Goal: Task Accomplishment & Management: Manage account settings

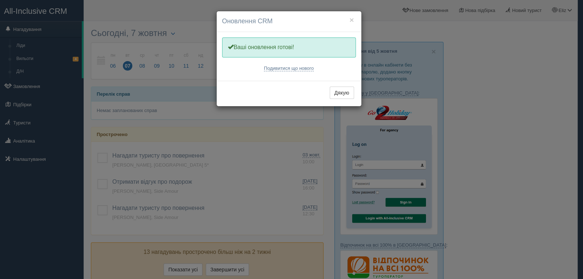
click at [345, 85] on div "Дякую" at bounding box center [289, 93] width 145 height 25
click at [343, 90] on button "Дякую" at bounding box center [342, 92] width 24 height 12
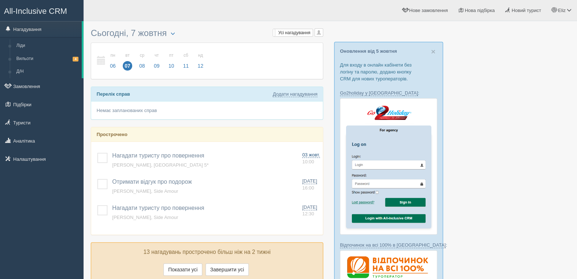
click at [312, 154] on span "03 жовт." at bounding box center [311, 155] width 18 height 6
type input "Нагадати туристу про повернення"
type textarea "Neil Armstrong, Kaya Palazzo Golf Resort 5*"
select select "10"
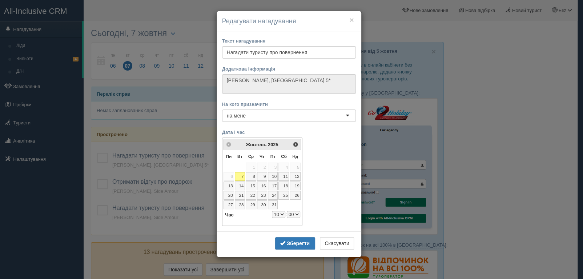
click at [290, 232] on div "Зберегти Скасувати" at bounding box center [289, 243] width 145 height 25
click at [290, 234] on div "Зберегти Скасувати" at bounding box center [289, 243] width 145 height 25
click at [296, 238] on button "Зберегти" at bounding box center [295, 243] width 40 height 12
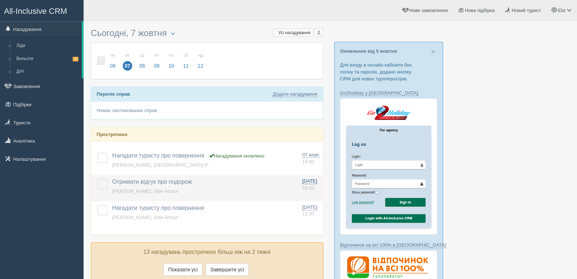
click at [306, 179] on span "28 вер." at bounding box center [309, 181] width 15 height 6
type input "Отримати відгук про подорож"
type textarea "Edwin Aldrin, Side Amour"
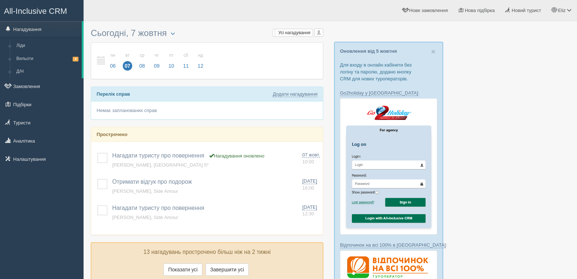
select select "16"
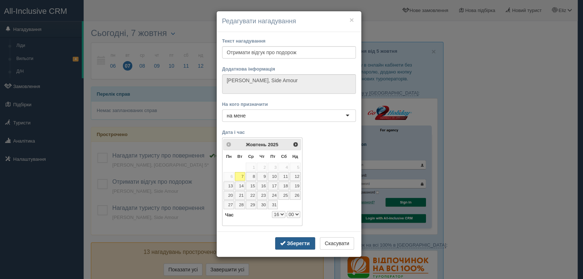
click at [303, 240] on b "Зберегти" at bounding box center [298, 243] width 23 height 6
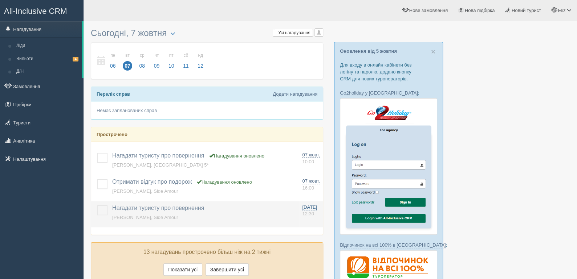
click at [311, 205] on span "27 вер." at bounding box center [309, 207] width 15 height 6
type input "Нагадати туристу про повернення"
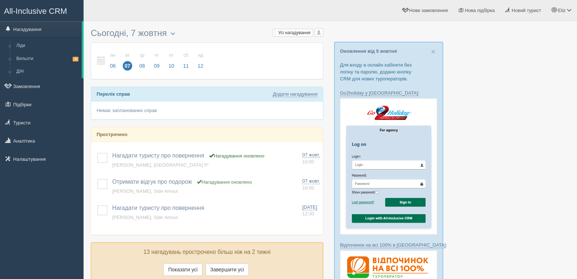
select select "12"
select select "30"
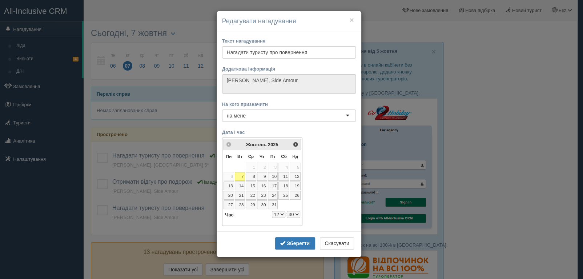
click at [297, 233] on div "Зберегти Скасувати" at bounding box center [289, 243] width 145 height 25
click at [297, 235] on div "Зберегти Скасувати" at bounding box center [289, 243] width 145 height 25
click at [297, 238] on button "Зберегти" at bounding box center [295, 243] width 40 height 12
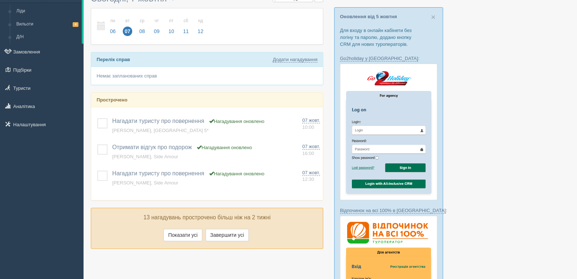
scroll to position [109, 0]
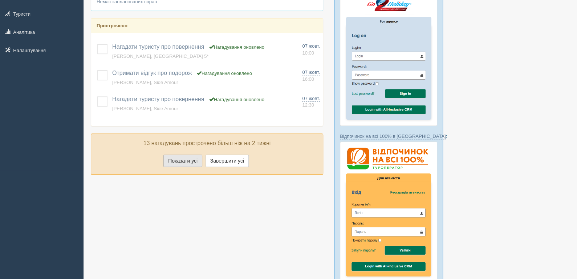
click at [192, 159] on button "Показати усі" at bounding box center [182, 160] width 39 height 12
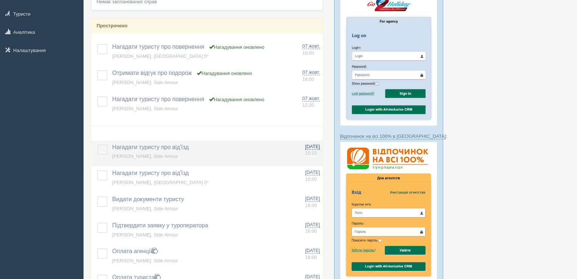
click at [310, 146] on span "17 вер." at bounding box center [312, 147] width 15 height 6
type input "Нагадати туристу про від'їзд"
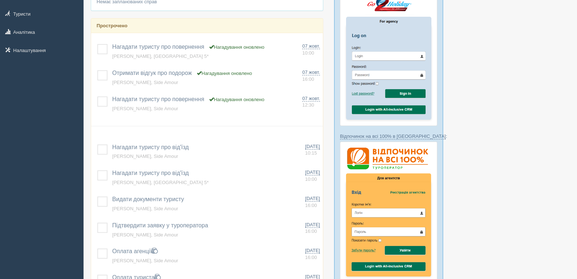
select select "10"
select select "15"
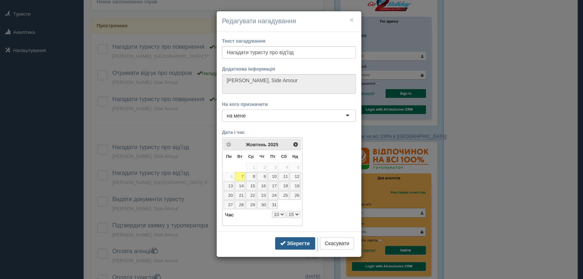
drag, startPoint x: 303, startPoint y: 244, endPoint x: 297, endPoint y: 240, distance: 7.0
click at [303, 244] on b "Зберегти" at bounding box center [298, 243] width 23 height 6
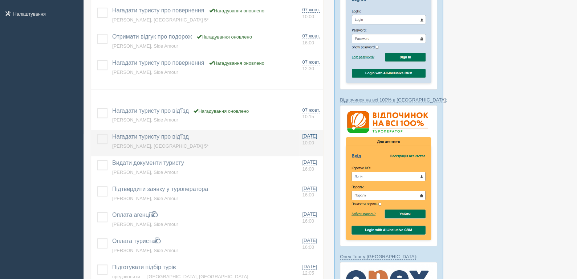
scroll to position [145, 0]
click at [311, 136] on span "17 вер." at bounding box center [309, 136] width 15 height 6
type textarea "Neil Armstrong, Kaya Palazzo Golf Resort 5*"
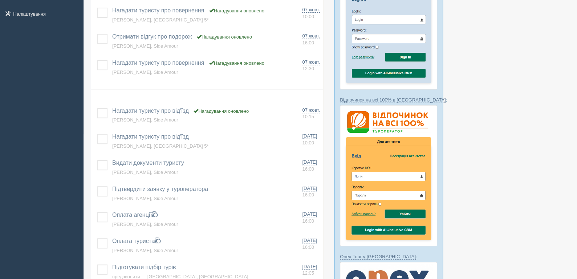
select select "10"
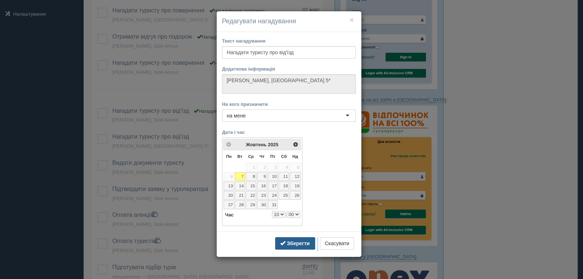
click at [301, 245] on button "Зберегти" at bounding box center [295, 243] width 40 height 12
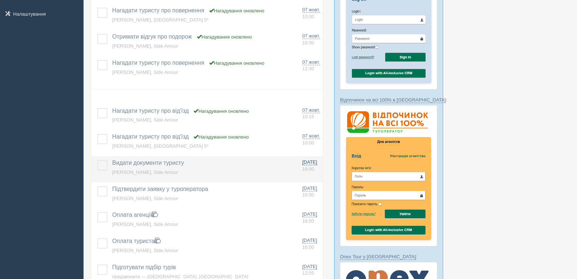
click at [311, 170] on span "16:00" at bounding box center [308, 168] width 12 height 5
type input "Видати документи туристу"
type textarea "Edwin Aldrin, Side Amour"
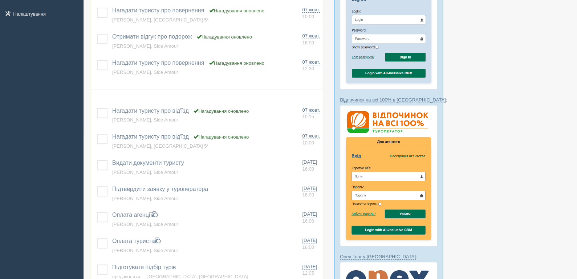
select select "16"
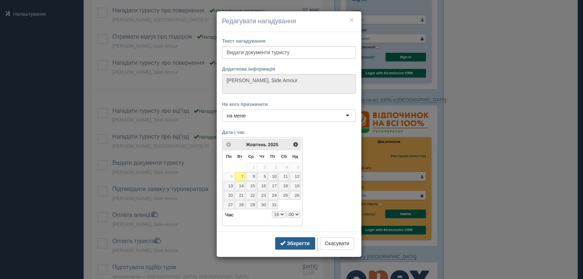
drag, startPoint x: 300, startPoint y: 247, endPoint x: 303, endPoint y: 233, distance: 14.4
click at [300, 246] on button "Зберегти" at bounding box center [295, 243] width 40 height 12
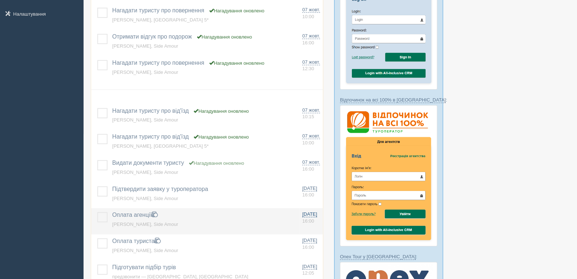
click at [310, 211] on span "16 вер." at bounding box center [309, 214] width 15 height 6
type input "Оплата агенції"
select select "16"
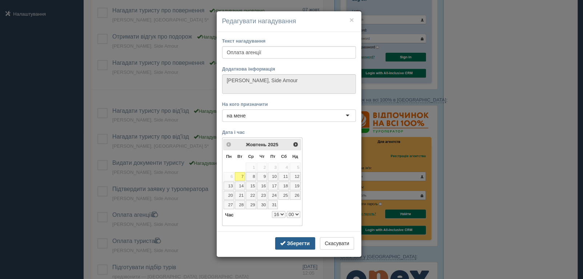
drag, startPoint x: 296, startPoint y: 247, endPoint x: 297, endPoint y: 243, distance: 4.8
click at [296, 247] on div "Зберегти Скасувати" at bounding box center [289, 243] width 145 height 25
click at [302, 241] on b "Зберегти" at bounding box center [298, 243] width 23 height 6
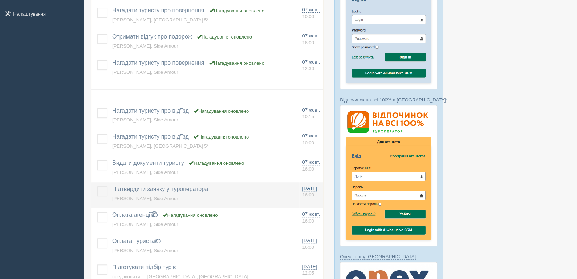
click at [309, 192] on span "16:00" at bounding box center [308, 194] width 12 height 5
type input "Підтвердити заявку у туроператора"
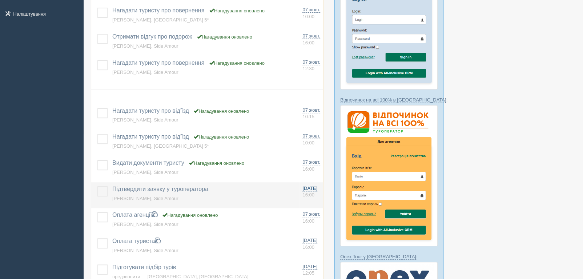
select select "16"
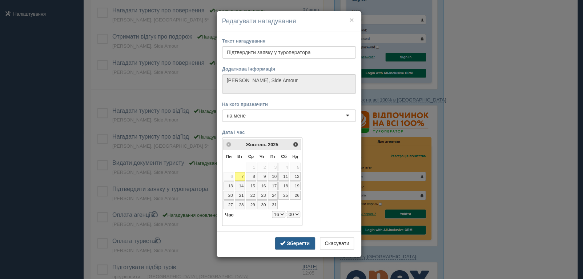
click at [303, 242] on b "Зберегти" at bounding box center [298, 243] width 23 height 6
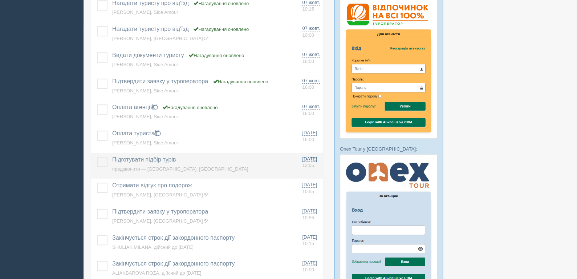
scroll to position [254, 0]
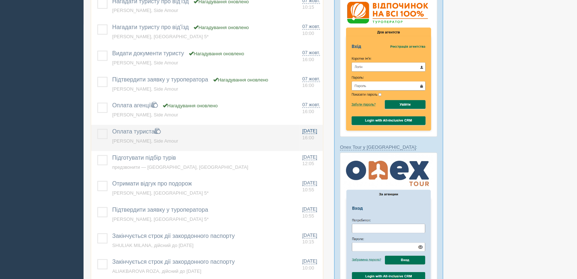
click at [314, 133] on span "16 вер." at bounding box center [309, 131] width 15 height 6
type input "Оплата туриста"
select select "16"
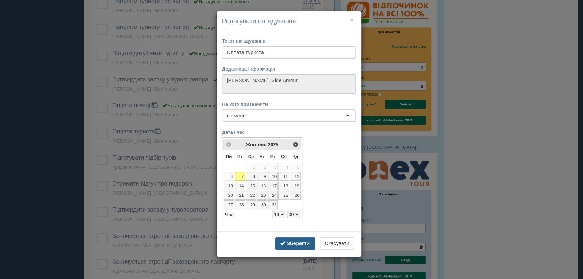
click at [298, 240] on b "Зберегти" at bounding box center [298, 243] width 23 height 6
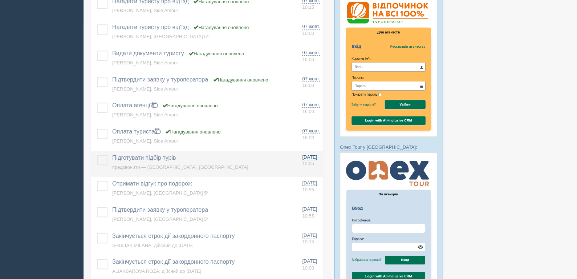
click at [310, 157] on span "16 вер." at bounding box center [309, 157] width 15 height 6
type input "Підготувати підбір турів"
type textarea "предзвонити&nbsp;&mdash; Міла, Turkiye"
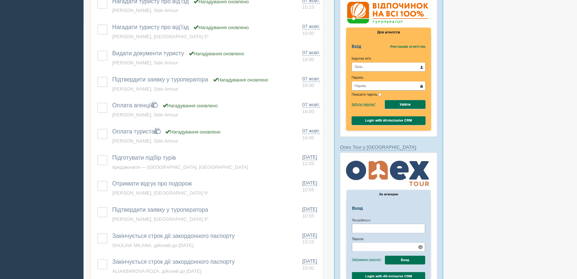
select select "12"
select select "5"
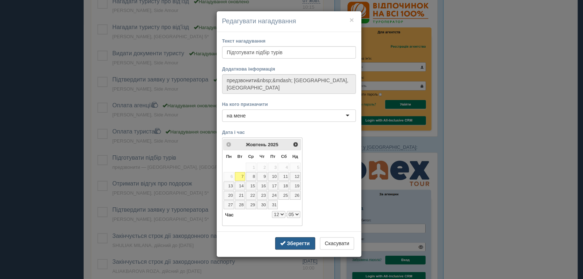
drag, startPoint x: 304, startPoint y: 238, endPoint x: 302, endPoint y: 234, distance: 4.7
click at [303, 237] on button "Зберегти" at bounding box center [295, 243] width 40 height 12
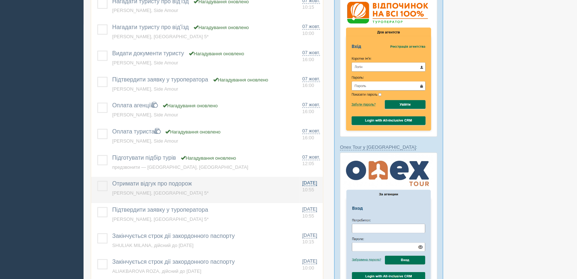
click at [315, 188] on link "16 вер. 10:55" at bounding box center [311, 185] width 18 height 13
type input "Отримати відгук про подорож"
type textarea "Neil Armstrong, Kaya Palazzo Golf Resort 5*"
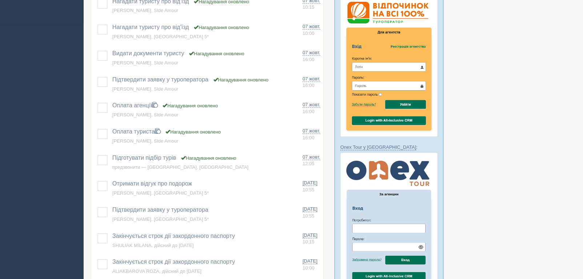
select select "10"
select select "55"
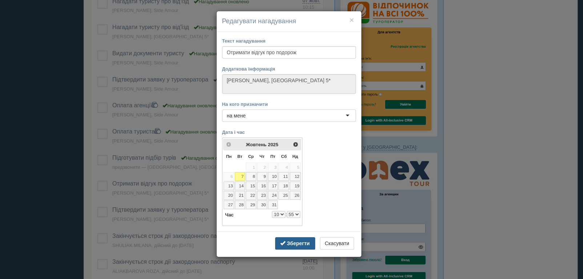
click at [303, 237] on button "Зберегти" at bounding box center [295, 243] width 40 height 12
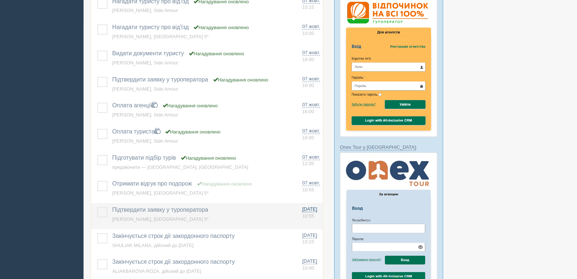
click at [313, 211] on link "16 вер. 10:55" at bounding box center [311, 212] width 18 height 13
type input "Підтвердити заявку у туроператора"
select select "10"
select select "55"
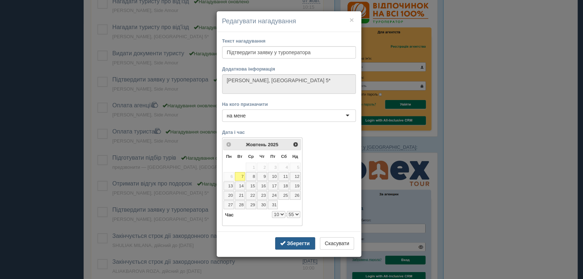
click at [299, 237] on button "Зберегти" at bounding box center [295, 243] width 40 height 12
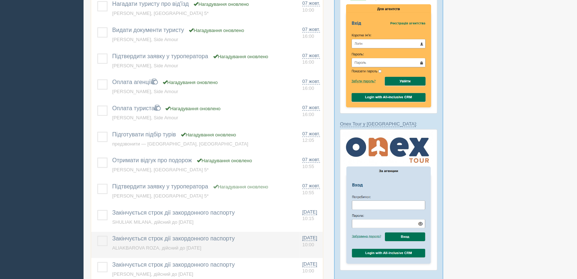
scroll to position [290, 0]
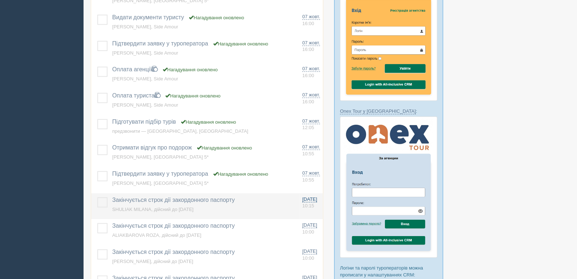
click at [312, 196] on span "16 вер." at bounding box center [309, 199] width 15 height 6
type input "Закінчується строк дії закордонного паспорту"
type textarea "SHULIAK MILANA, дійсний до 29.07.2025"
select select "10"
select select "15"
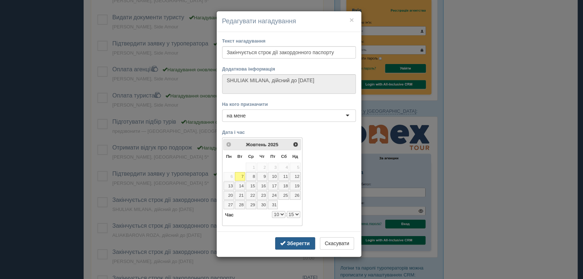
click at [302, 244] on b "Зберегти" at bounding box center [298, 243] width 23 height 6
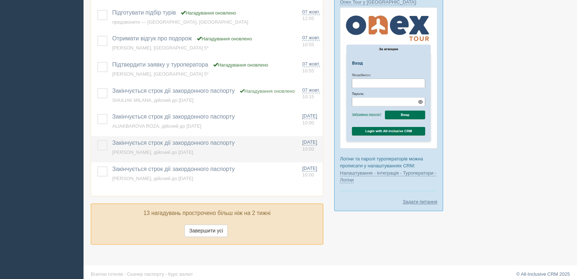
scroll to position [400, 0]
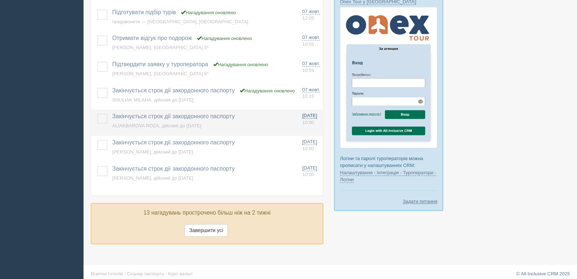
click at [315, 118] on link "16 вер. 10:00" at bounding box center [311, 118] width 18 height 13
type textarea "ALIAKBAROVA ROZA, дійсний до 06.07.2025"
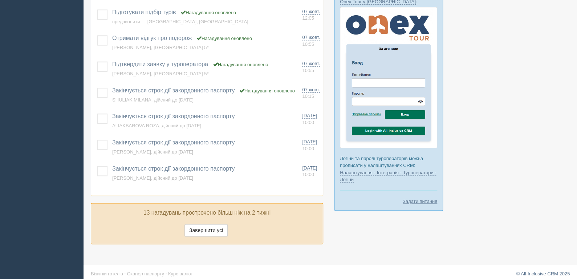
select select "10"
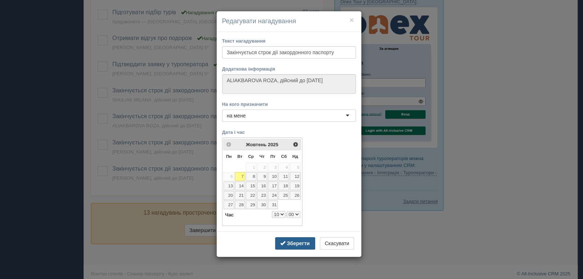
click at [304, 240] on b "Зберегти" at bounding box center [298, 243] width 23 height 6
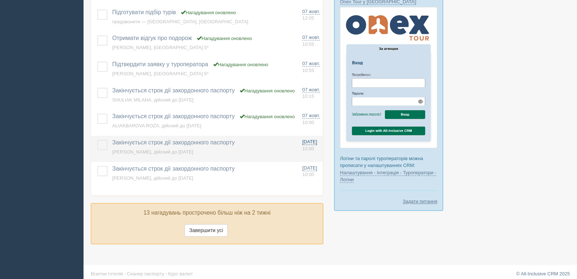
click at [314, 146] on span "10:00" at bounding box center [308, 148] width 12 height 5
type textarea "SERGEIEVA ANASTASIIA, дійсний до 16.05.2026"
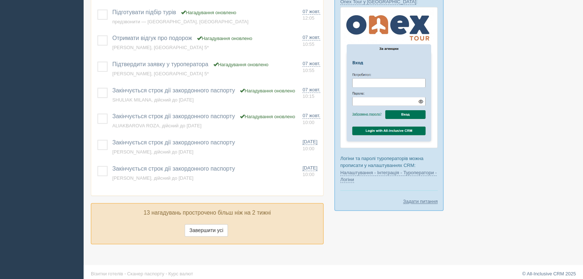
select select "10"
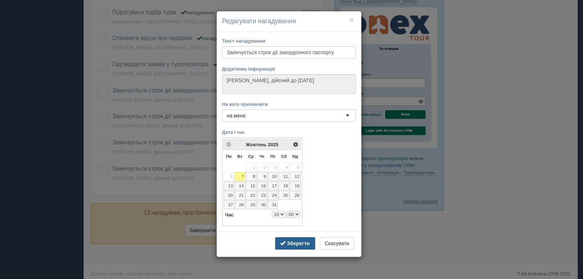
click at [299, 237] on button "Зберегти" at bounding box center [295, 243] width 40 height 12
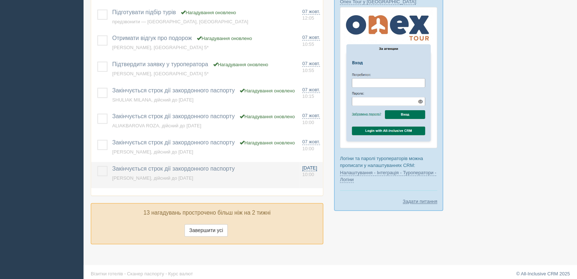
click at [309, 175] on span "10:00" at bounding box center [308, 173] width 12 height 5
type textarea "SERGEIEV GENNADII, дійсний до 13.05.2026"
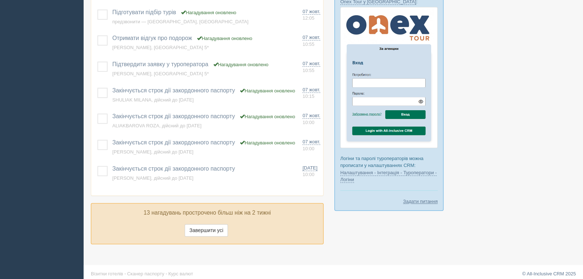
select select "10"
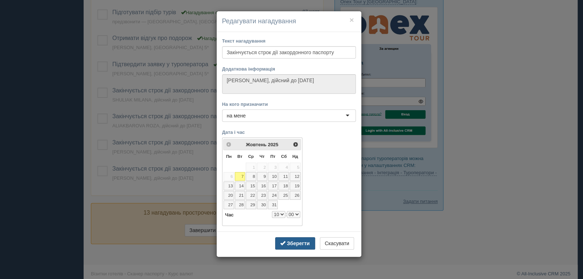
click at [304, 242] on b "Зберегти" at bounding box center [298, 243] width 23 height 6
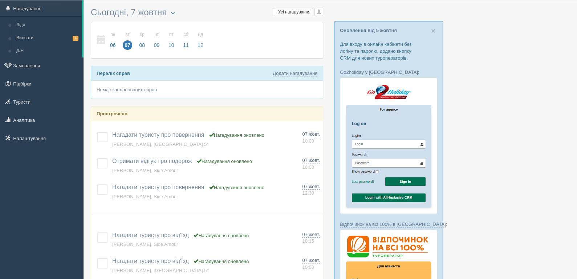
scroll to position [0, 0]
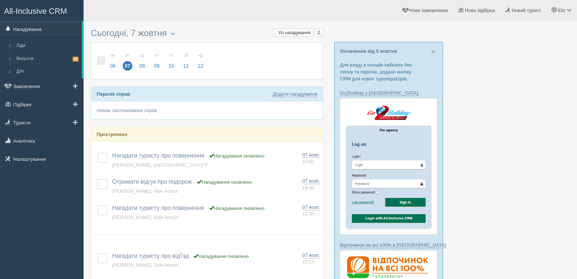
click at [45, 21] on link "Нагадування" at bounding box center [41, 29] width 82 height 16
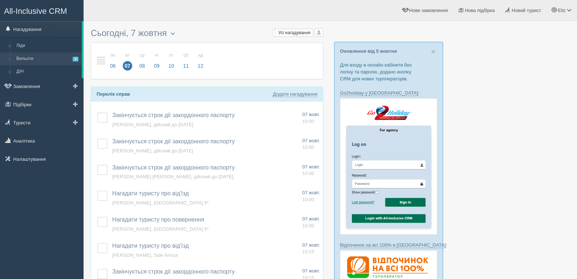
click at [58, 55] on link "Вильоти 4" at bounding box center [47, 58] width 69 height 13
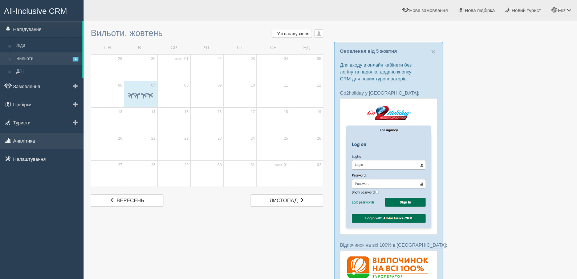
click at [39, 140] on link "Аналітика" at bounding box center [42, 141] width 84 height 16
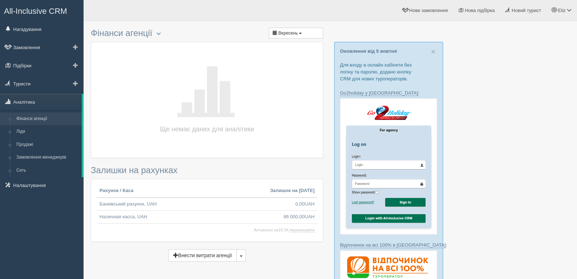
click at [51, 119] on link "Фінанси агенції" at bounding box center [47, 118] width 69 height 13
click at [165, 33] on button "button" at bounding box center [158, 33] width 12 height 9
click at [237, 27] on div "Фінанси агенції Скачати в Excel Вересень Ще немає даних для аналітики Залишки н…" at bounding box center [207, 145] width 233 height 240
click at [44, 32] on link "Нагадування" at bounding box center [42, 29] width 84 height 16
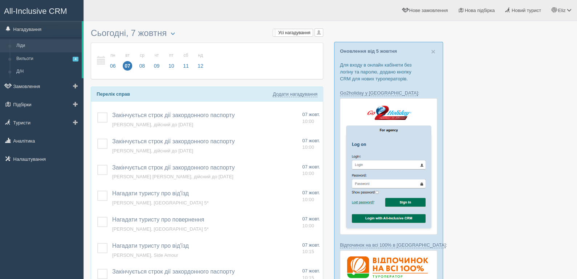
click at [48, 44] on link "Ліди" at bounding box center [47, 45] width 69 height 13
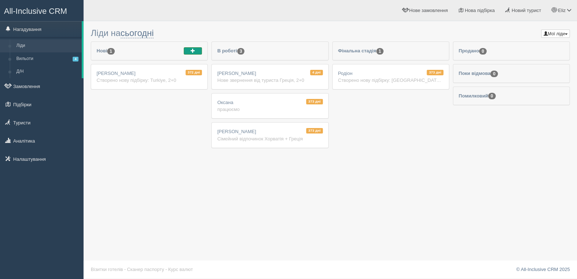
click at [193, 49] on span "button" at bounding box center [193, 50] width 4 height 4
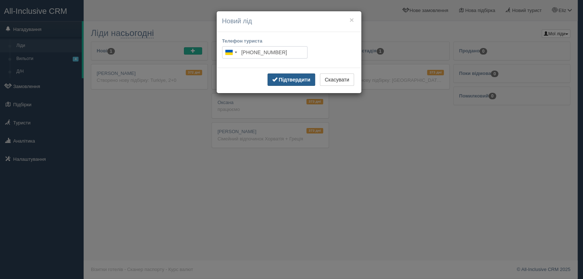
type input "+380 54 654 6456"
click at [284, 77] on b "Підтвердити" at bounding box center [294, 80] width 32 height 6
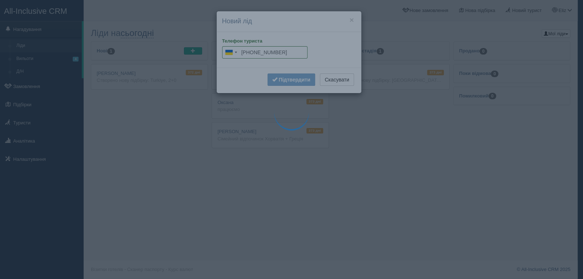
type input "+380 54 654 6456"
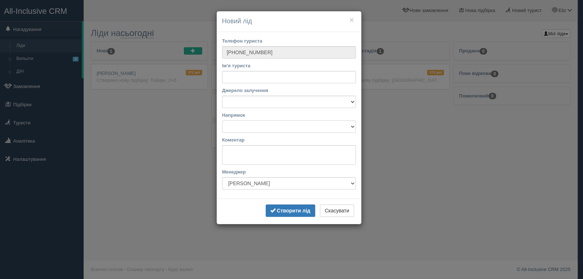
click at [258, 126] on select "Напрямок" at bounding box center [289, 126] width 134 height 12
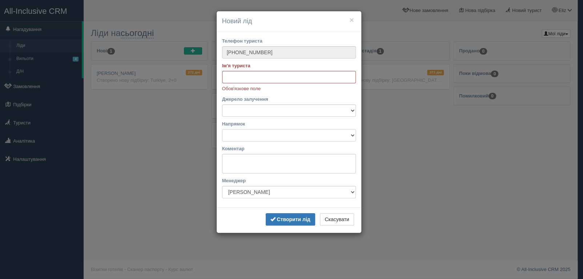
click at [253, 132] on select "Напрямок" at bounding box center [289, 135] width 134 height 12
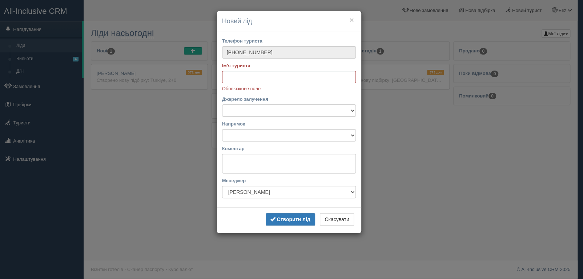
click at [25, 110] on div "× Новий лід Телефон туриста Ukraine +380 244 results found Afghanistan +93 Alba…" at bounding box center [291, 139] width 583 height 279
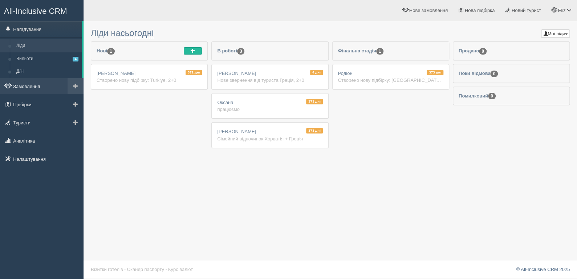
click at [26, 82] on link "Замовлення" at bounding box center [42, 86] width 84 height 16
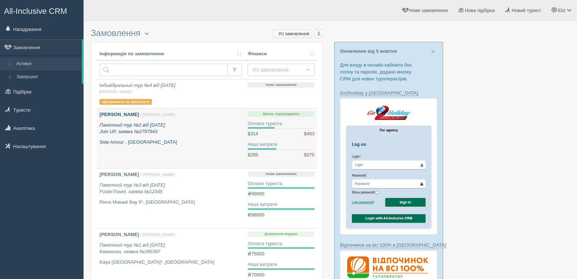
click at [182, 128] on p "Пакетний тур №2 від [DATE] Join UP, заявка №2797943" at bounding box center [171, 128] width 142 height 13
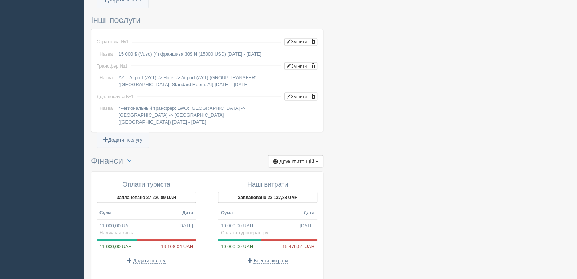
scroll to position [728, 0]
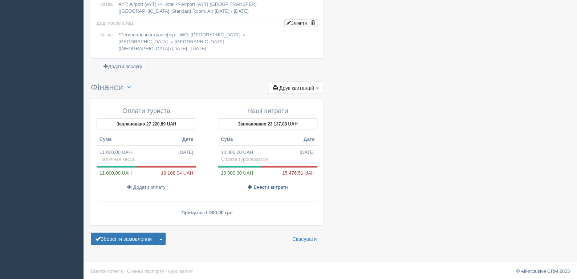
click at [261, 184] on span "Внести витрати" at bounding box center [271, 187] width 34 height 6
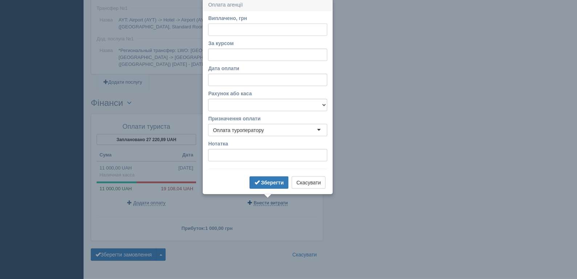
scroll to position [711, 0]
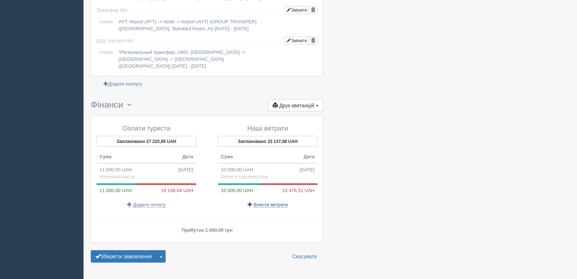
click at [271, 202] on span "Внести витрати" at bounding box center [271, 205] width 34 height 6
click at [274, 202] on span "Внести витрати" at bounding box center [271, 205] width 34 height 6
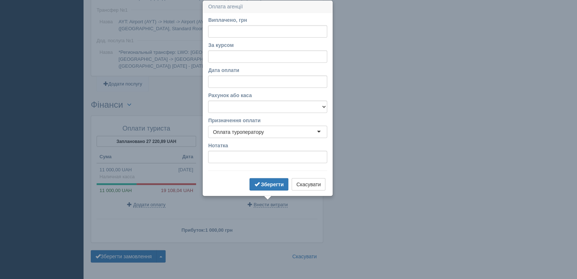
click at [243, 124] on div "Призначення оплати Оплата туроператору Оплата туроператору Оплата туроператору …" at bounding box center [267, 127] width 119 height 21
click at [243, 126] on div "Оплата туроператору" at bounding box center [267, 132] width 119 height 12
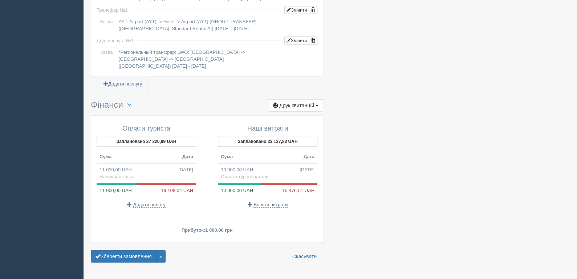
click at [149, 203] on span "Додати оплату" at bounding box center [149, 205] width 32 height 6
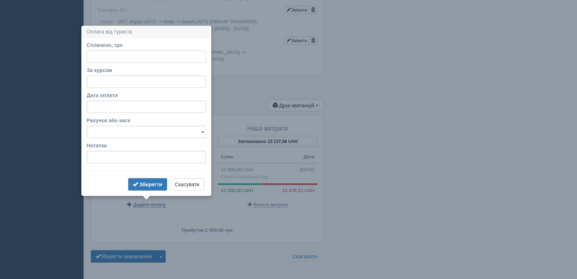
scroll to position [728, 0]
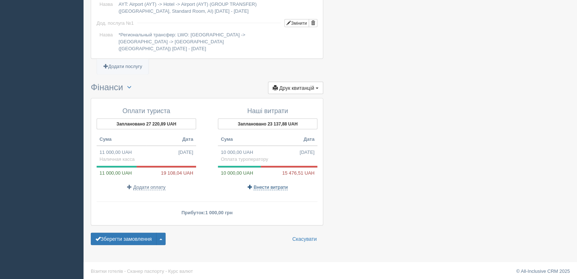
click at [272, 185] on span "Внести витрати" at bounding box center [271, 187] width 34 height 6
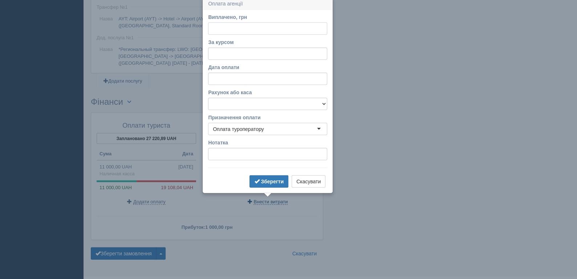
scroll to position [711, 0]
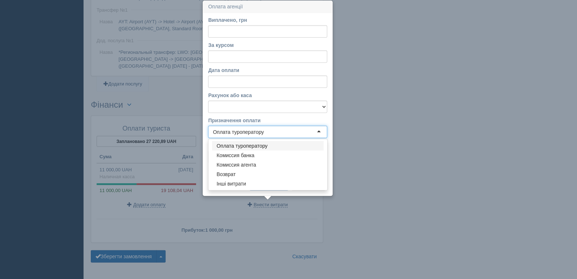
click at [273, 132] on div "Оплата туроператору" at bounding box center [267, 132] width 119 height 12
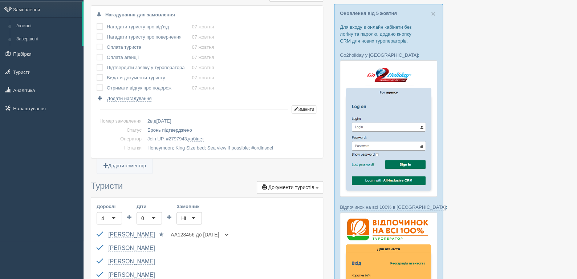
scroll to position [0, 0]
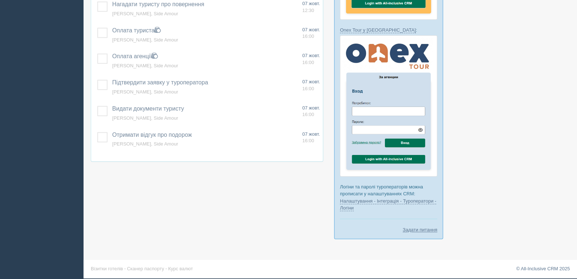
scroll to position [372, 0]
click at [173, 267] on link "Курс валют" at bounding box center [180, 268] width 25 height 5
